Goal: Task Accomplishment & Management: Use online tool/utility

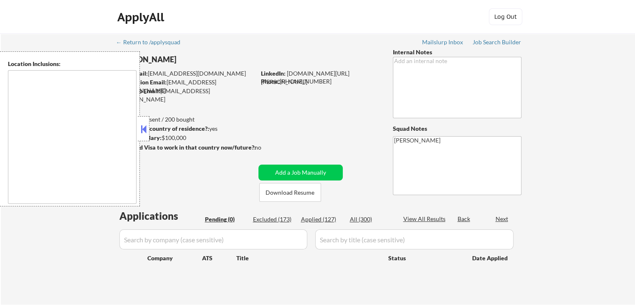
type textarea "remote"
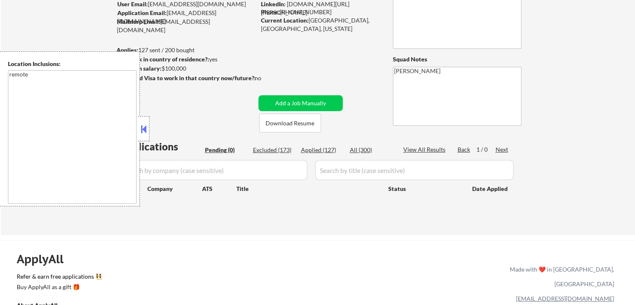
scroll to position [84, 0]
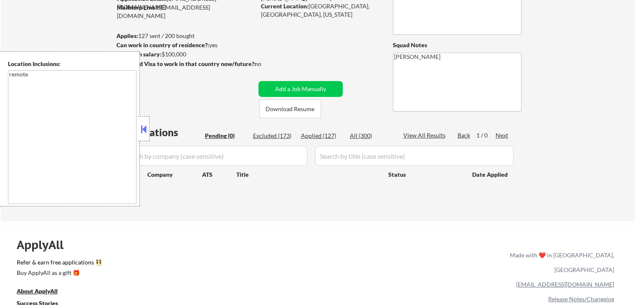
click at [149, 129] on div at bounding box center [144, 128] width 12 height 25
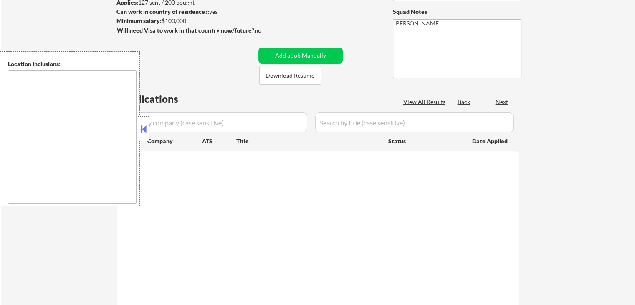
scroll to position [84, 0]
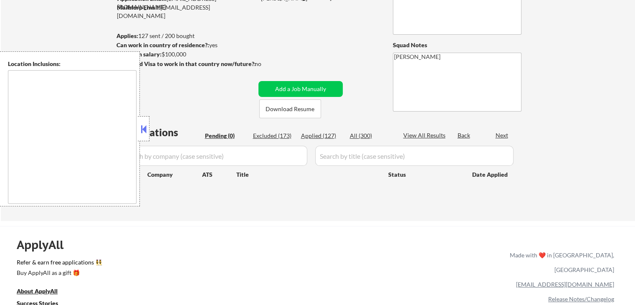
type textarea "remote"
click at [142, 129] on button at bounding box center [143, 129] width 9 height 13
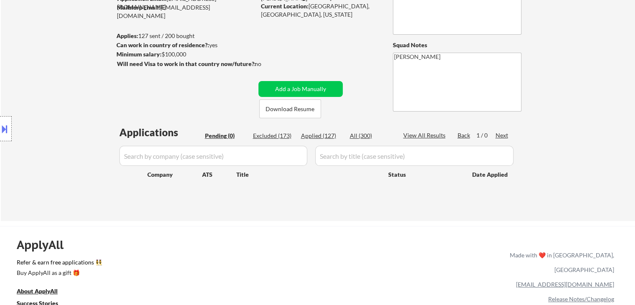
click at [169, 104] on div "← Return to /applysquad Mailslurp Inbox Job Search Builder [PERSON_NAME] User E…" at bounding box center [318, 82] width 417 height 264
click at [549, 75] on div "← Return to /applysquad Mailslurp Inbox Job Search Builder [PERSON_NAME] User E…" at bounding box center [318, 85] width 634 height 271
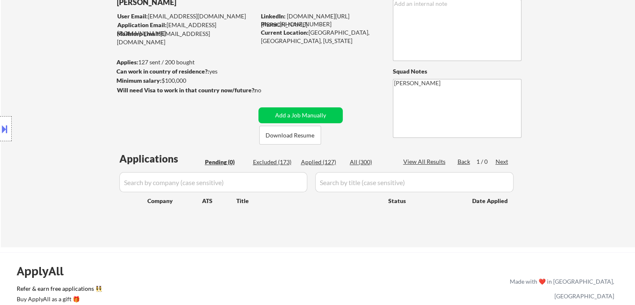
scroll to position [61, 0]
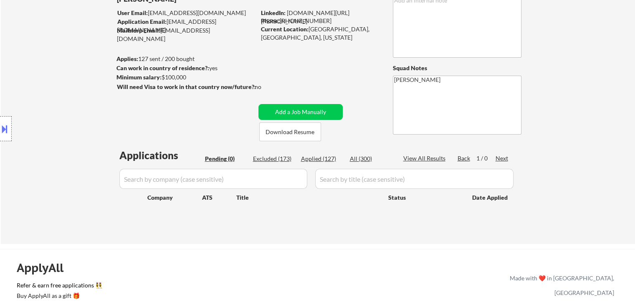
click at [613, 84] on div "← Return to /applysquad Mailslurp Inbox Job Search Builder [PERSON_NAME] User E…" at bounding box center [318, 108] width 634 height 271
click at [596, 77] on div "← Return to /applysquad Mailslurp Inbox Job Search Builder [PERSON_NAME] User E…" at bounding box center [318, 108] width 634 height 271
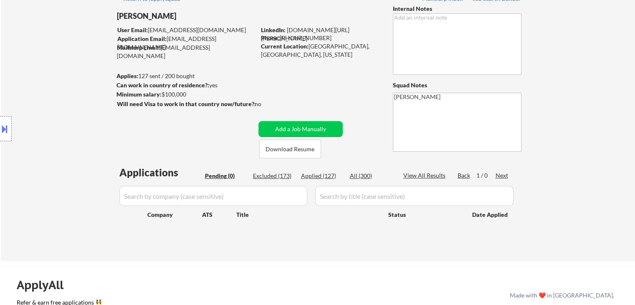
scroll to position [43, 0]
click at [605, 63] on div "← Return to /applysquad Mailslurp Inbox Job Search Builder [PERSON_NAME] User E…" at bounding box center [318, 126] width 634 height 271
click at [572, 56] on div "← Return to /applysquad Mailslurp Inbox Job Search Builder [PERSON_NAME] User E…" at bounding box center [318, 126] width 634 height 271
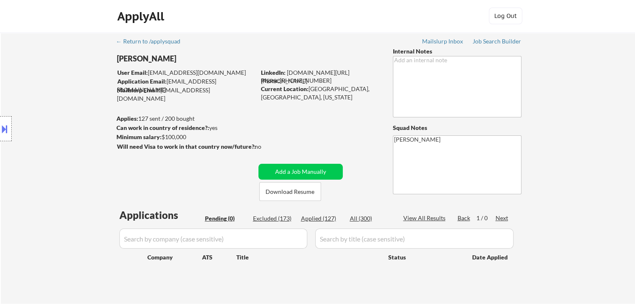
click at [570, 67] on div "← Return to /applysquad Mailslurp Inbox Job Search Builder [PERSON_NAME] User E…" at bounding box center [318, 168] width 634 height 271
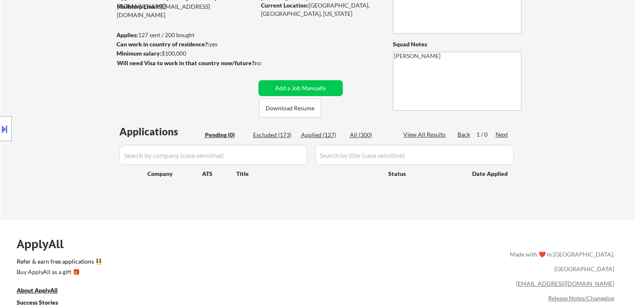
click at [577, 75] on div "← Return to /applysquad Mailslurp Inbox Job Search Builder [PERSON_NAME] User E…" at bounding box center [318, 84] width 634 height 271
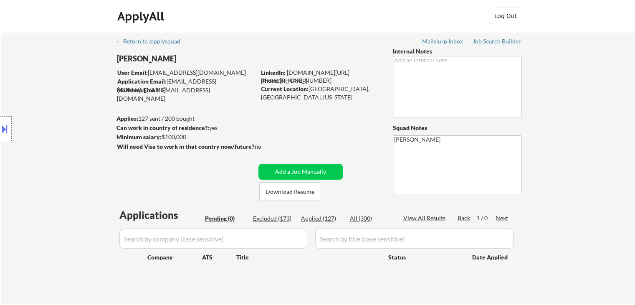
click at [578, 80] on div "← Return to /applysquad Mailslurp Inbox Job Search Builder [PERSON_NAME] User E…" at bounding box center [318, 168] width 634 height 271
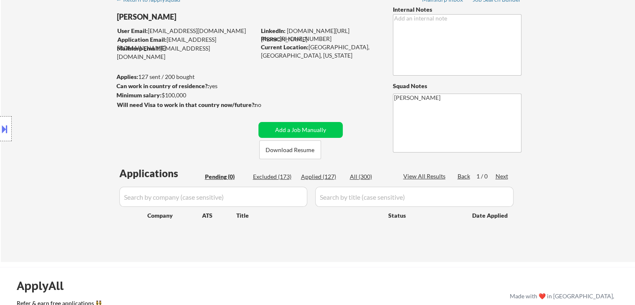
click at [576, 89] on div "← Return to /applysquad Mailslurp Inbox Job Search Builder [PERSON_NAME] User E…" at bounding box center [318, 126] width 634 height 271
click at [578, 87] on div "← Return to /applysquad Mailslurp Inbox Job Search Builder [PERSON_NAME] User E…" at bounding box center [318, 126] width 634 height 271
drag, startPoint x: 579, startPoint y: 70, endPoint x: 575, endPoint y: 81, distance: 11.4
click at [580, 68] on div "← Return to /applysquad Mailslurp Inbox Job Search Builder [PERSON_NAME] User E…" at bounding box center [318, 126] width 634 height 271
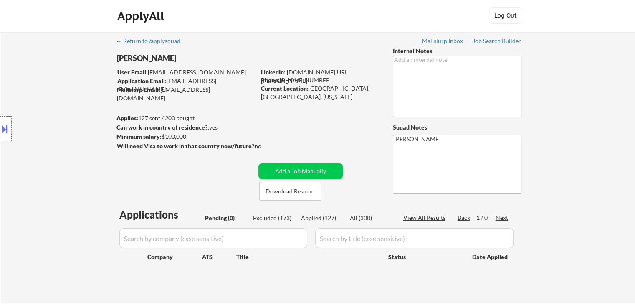
scroll to position [0, 0]
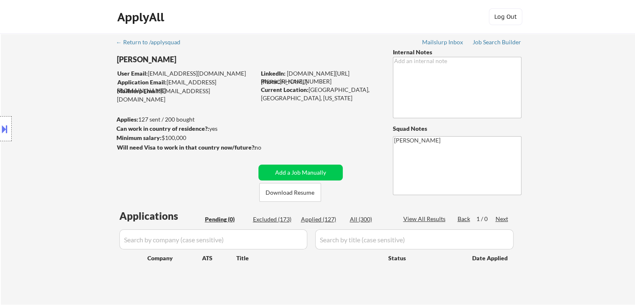
click at [570, 104] on div "← Return to /applysquad Mailslurp Inbox Job Search Builder [PERSON_NAME] User E…" at bounding box center [318, 168] width 634 height 271
drag, startPoint x: 552, startPoint y: 65, endPoint x: 551, endPoint y: 79, distance: 14.2
click at [552, 66] on div "← Return to /applysquad Mailslurp Inbox Job Search Builder [PERSON_NAME] User E…" at bounding box center [318, 168] width 634 height 271
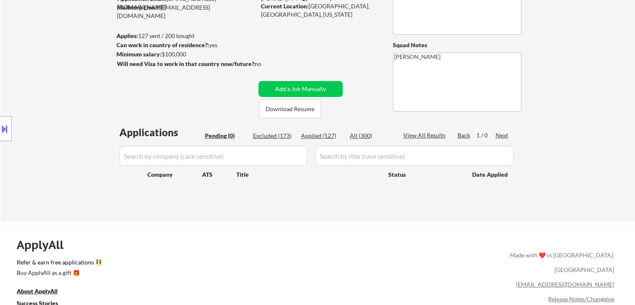
click at [547, 109] on div "← Return to /applysquad Mailslurp Inbox Job Search Builder [PERSON_NAME] User E…" at bounding box center [318, 85] width 634 height 271
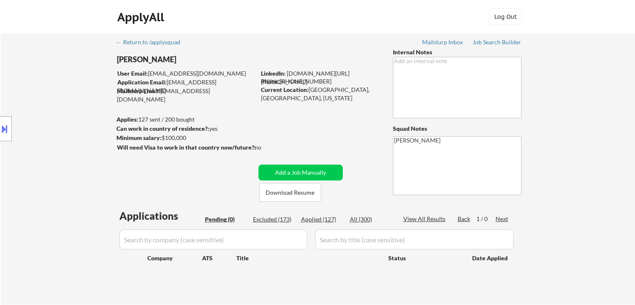
click at [550, 141] on div "← Return to /applysquad Mailslurp Inbox Job Search Builder [PERSON_NAME] User E…" at bounding box center [318, 168] width 634 height 271
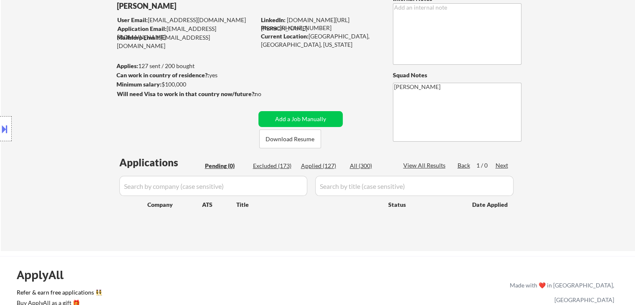
scroll to position [84, 0]
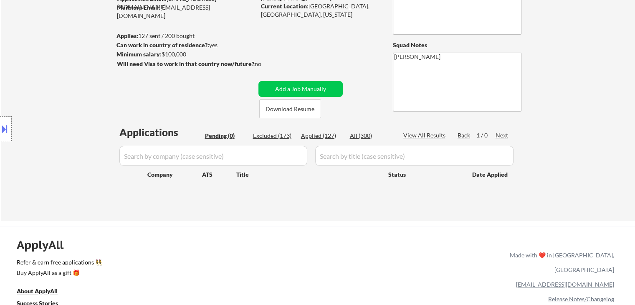
click at [554, 148] on div "← Return to /applysquad Mailslurp Inbox Job Search Builder [PERSON_NAME] User E…" at bounding box center [318, 85] width 634 height 271
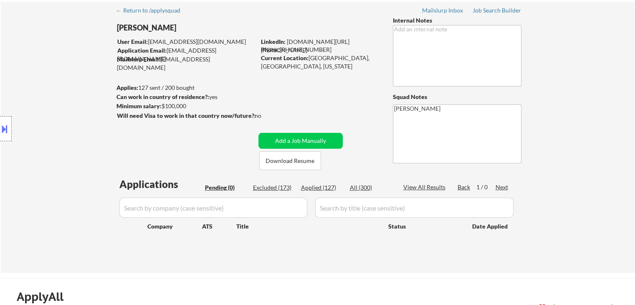
scroll to position [0, 0]
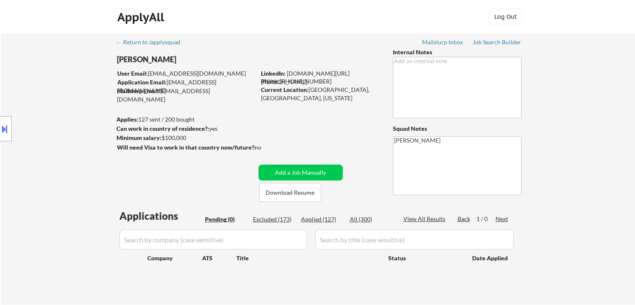
click at [556, 153] on div "← Return to /applysquad Mailslurp Inbox Job Search Builder [PERSON_NAME] User E…" at bounding box center [318, 168] width 634 height 271
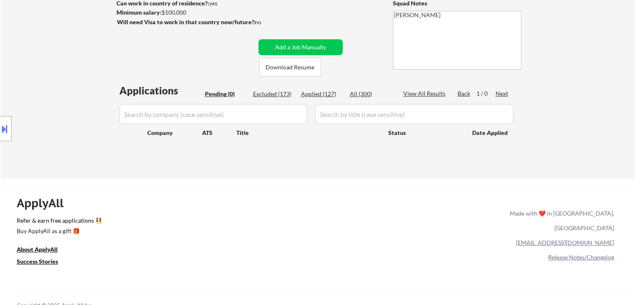
click at [551, 154] on div "← Return to /applysquad Mailslurp Inbox Job Search Builder [PERSON_NAME] User E…" at bounding box center [318, 43] width 634 height 271
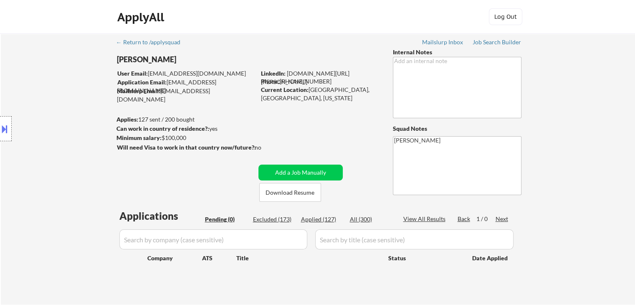
click at [100, 117] on div "Location Inclusions: remote" at bounding box center [74, 128] width 149 height 155
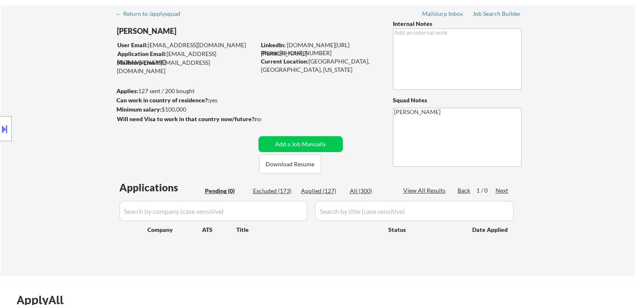
scroll to position [42, 0]
